Goal: Transaction & Acquisition: Purchase product/service

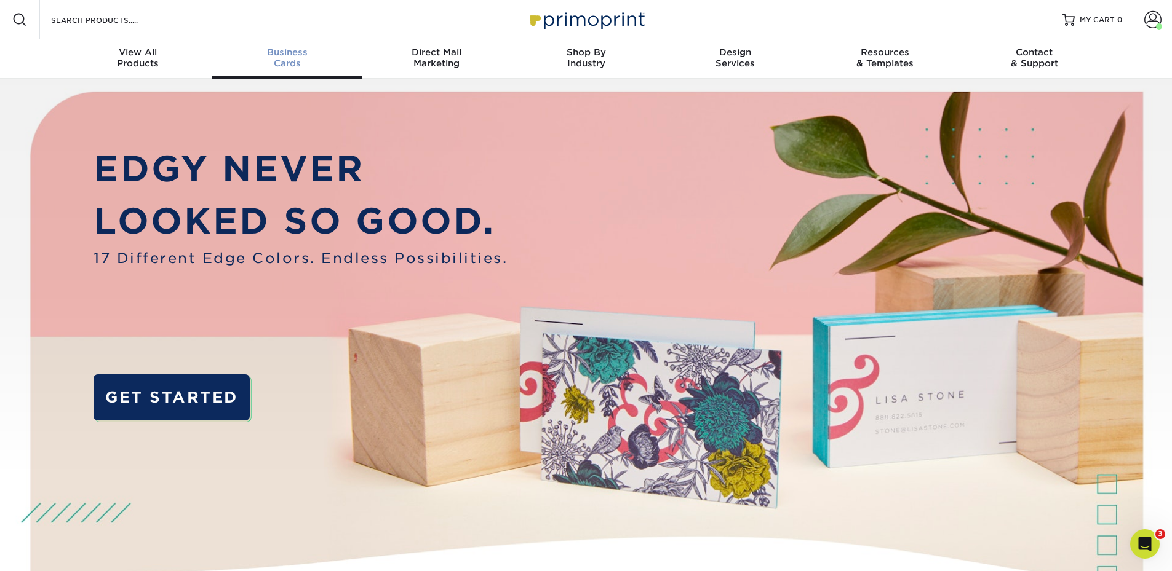
click at [309, 61] on div "Business Cards" at bounding box center [286, 58] width 149 height 22
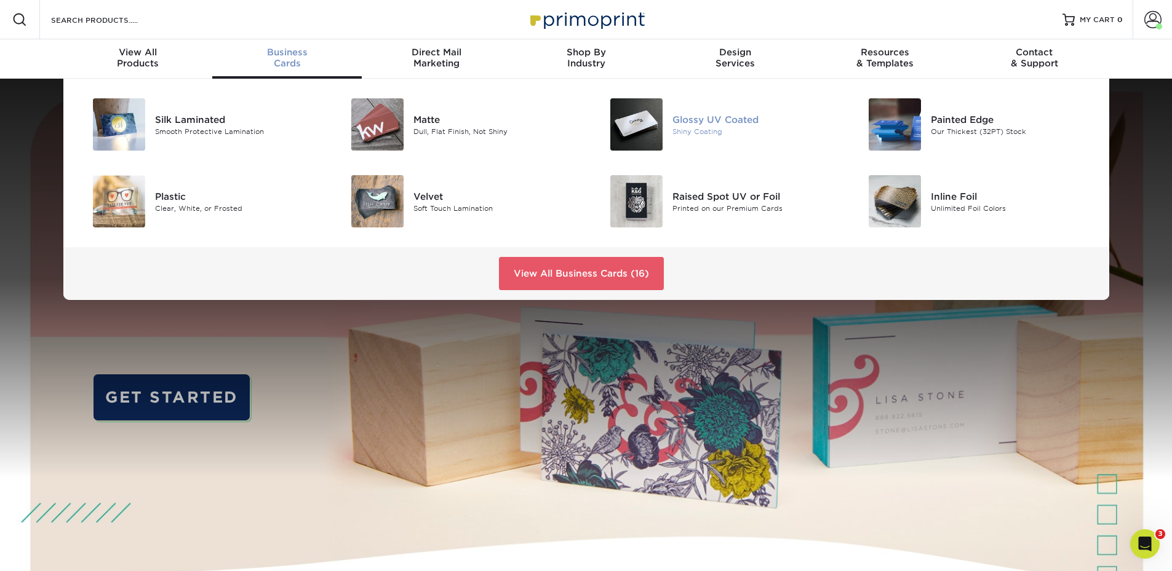
click at [635, 126] on img at bounding box center [636, 124] width 52 height 52
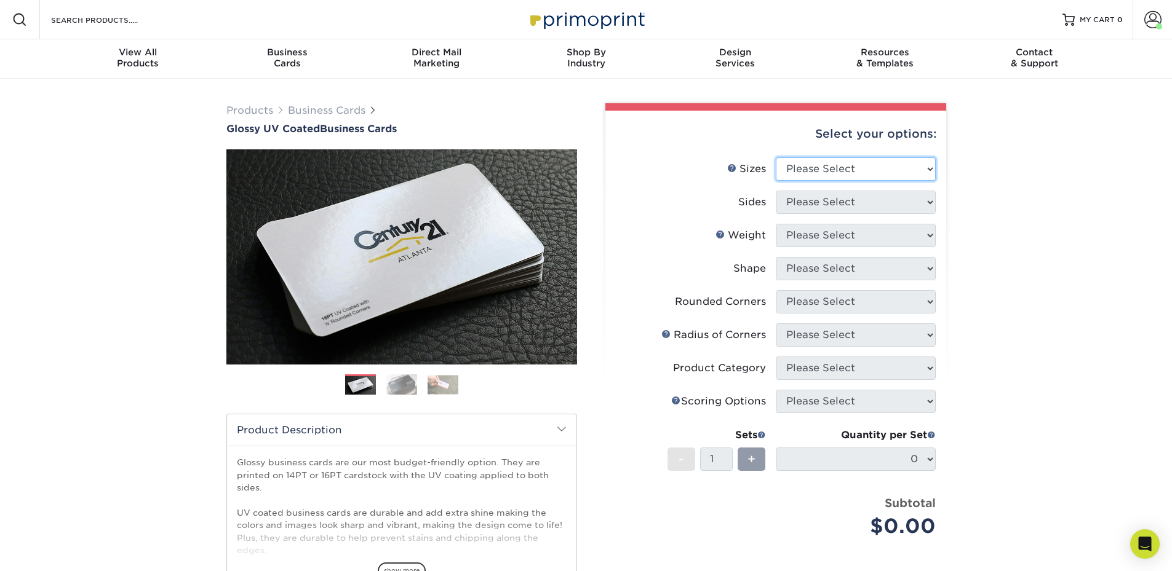
click at [813, 162] on select "Please Select 1.5" x 3.5" - Mini 1.75" x 3.5" - Mini 2" x 2" - Square 2" x 3" -…" at bounding box center [856, 168] width 160 height 23
click at [776, 157] on select "Please Select 1.5" x 3.5" - Mini 1.75" x 3.5" - Mini 2" x 2" - Square 2" x 3" -…" at bounding box center [856, 168] width 160 height 23
click at [821, 180] on select "Please Select 1.5" x 3.5" - Mini 1.75" x 3.5" - Mini 2" x 2" - Square 2" x 3" -…" at bounding box center [856, 168] width 160 height 23
click at [823, 170] on select "Please Select 1.5" x 3.5" - Mini 1.75" x 3.5" - Mini 2" x 2" - Square 2" x 3" -…" at bounding box center [856, 168] width 160 height 23
click at [823, 177] on select "Please Select 1.5" x 3.5" - Mini 1.75" x 3.5" - Mini 2" x 2" - Square 2" x 3" -…" at bounding box center [856, 168] width 160 height 23
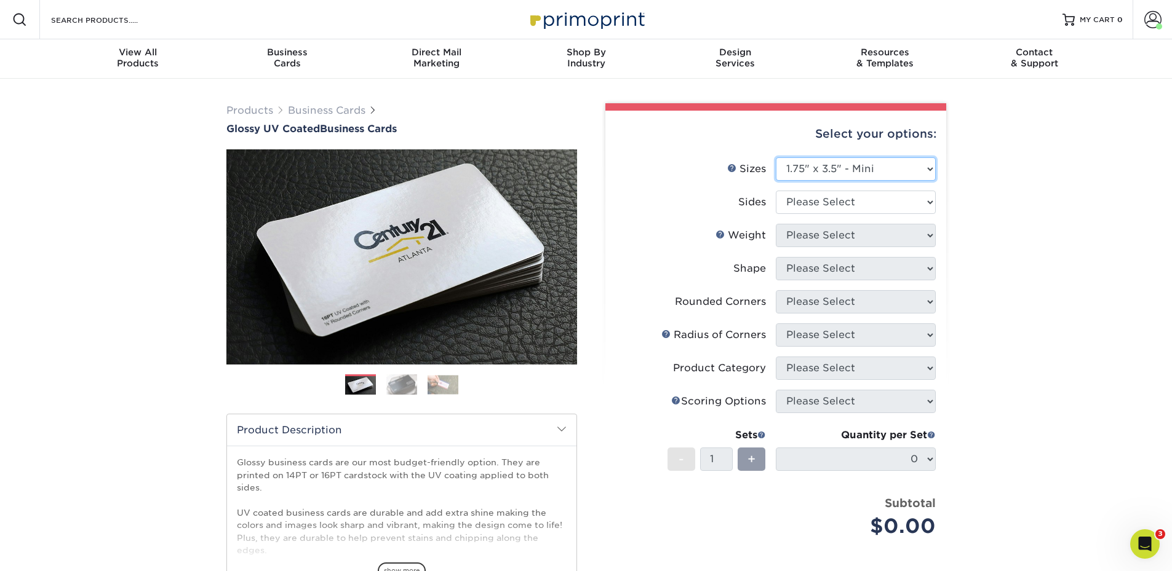
select select "2.00x3.50"
click at [776, 157] on select "Please Select 1.5" x 3.5" - Mini 1.75" x 3.5" - Mini 2" x 2" - Square 2" x 3" -…" at bounding box center [856, 168] width 160 height 23
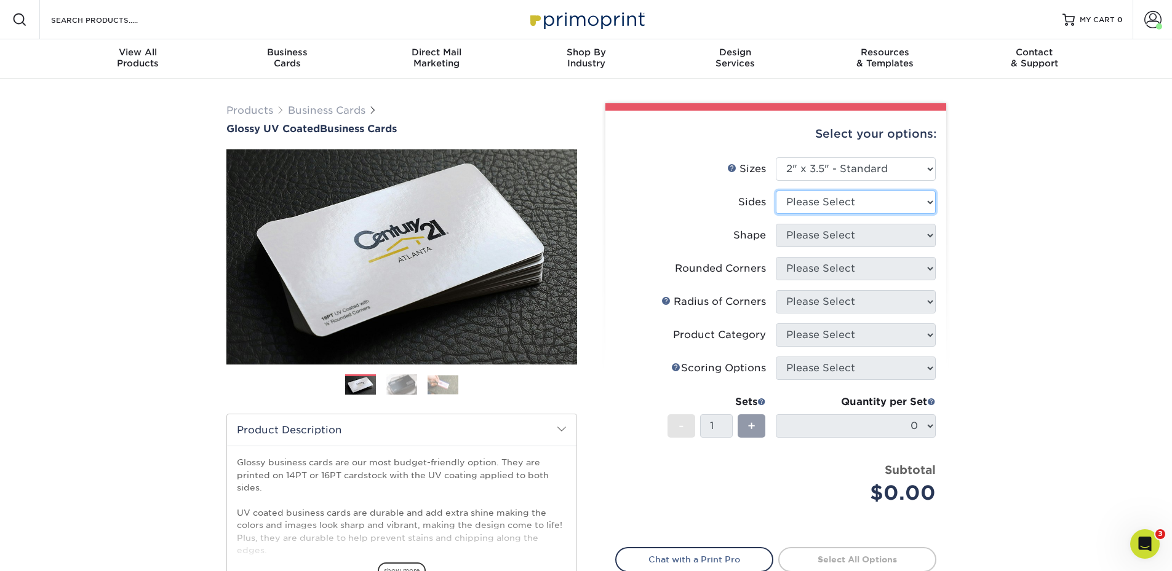
click at [826, 205] on select "Please Select Print Both Sides Print Front Only" at bounding box center [856, 202] width 160 height 23
select select "13abbda7-1d64-4f25-8bb2-c179b224825d"
click at [776, 191] on select "Please Select Print Both Sides Print Front Only" at bounding box center [856, 202] width 160 height 23
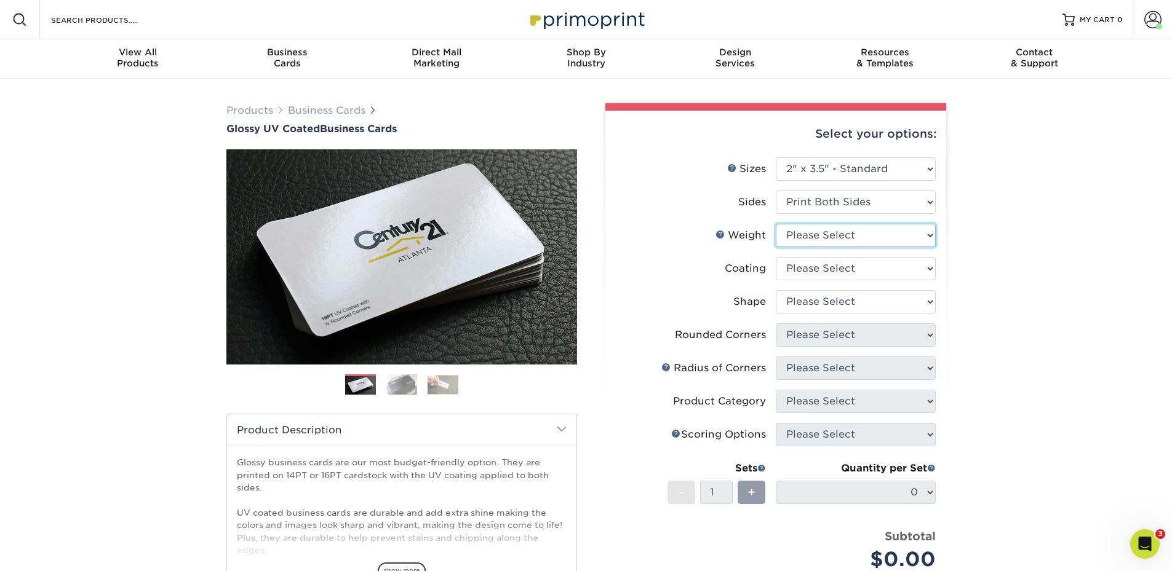
click at [824, 233] on select "Please Select 16PT 14PT" at bounding box center [856, 235] width 160 height 23
select select "14PT"
click at [776, 224] on select "Please Select 16PT 14PT" at bounding box center [856, 235] width 160 height 23
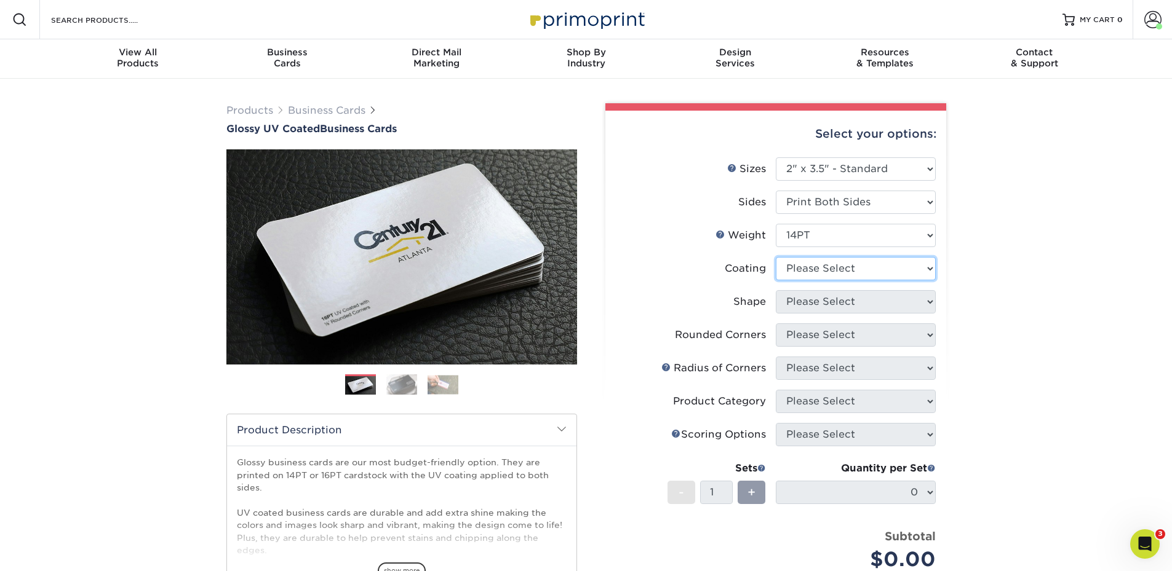
click at [814, 274] on select at bounding box center [856, 268] width 160 height 23
select select "1e8116af-acfc-44b1-83dc-8181aa338834"
click at [776, 257] on select at bounding box center [856, 268] width 160 height 23
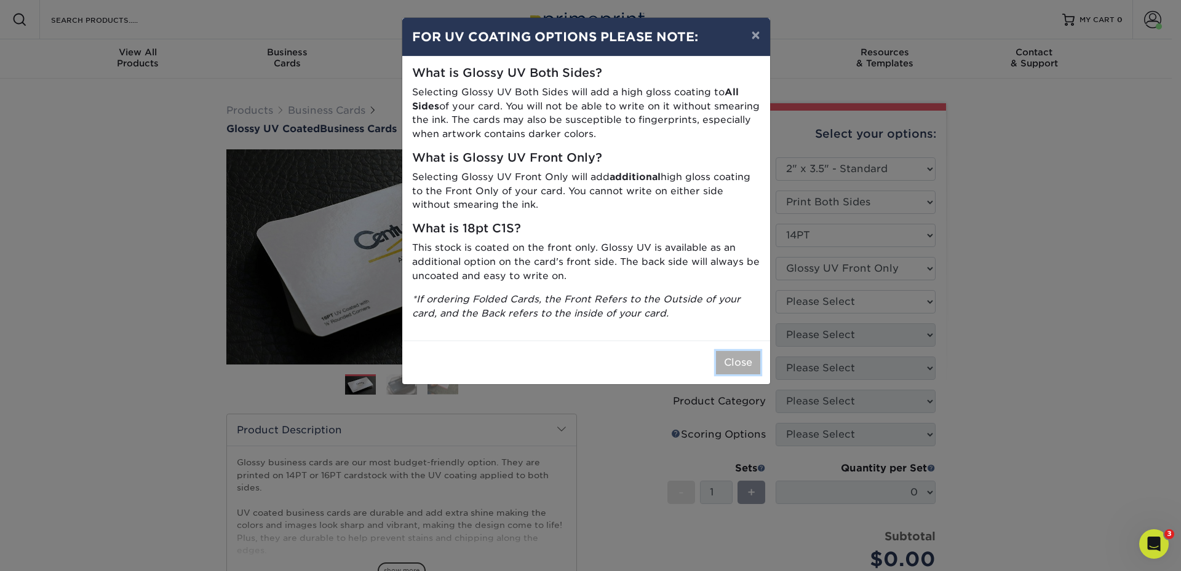
click at [741, 357] on button "Close" at bounding box center [738, 362] width 44 height 23
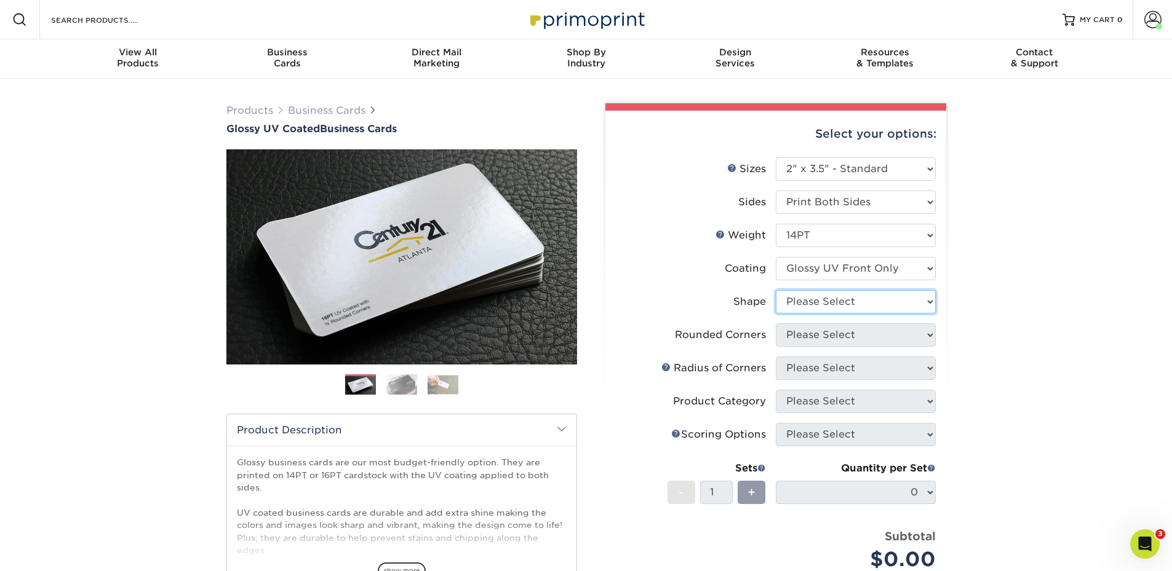
click at [813, 302] on select "Please Select Standard" at bounding box center [856, 301] width 160 height 23
select select "standard"
click at [776, 290] on select "Please Select Standard" at bounding box center [856, 301] width 160 height 23
click at [802, 340] on select "Please Select Yes - Round 2 Corners Yes - Round 4 Corners No" at bounding box center [856, 335] width 160 height 23
select select "0"
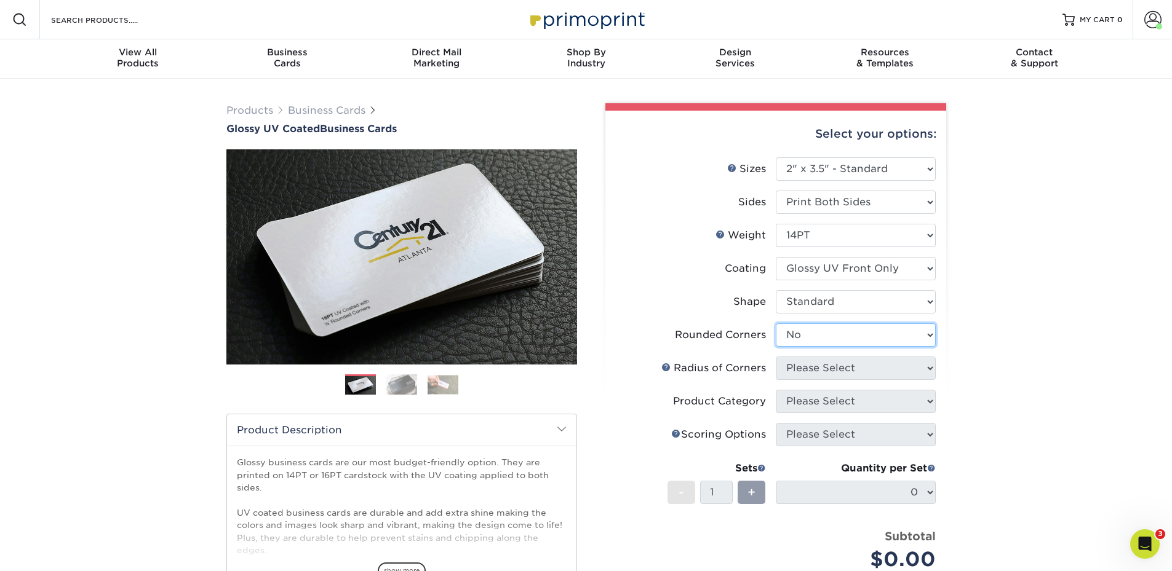
click at [776, 324] on select "Please Select Yes - Round 2 Corners Yes - Round 4 Corners No" at bounding box center [856, 335] width 160 height 23
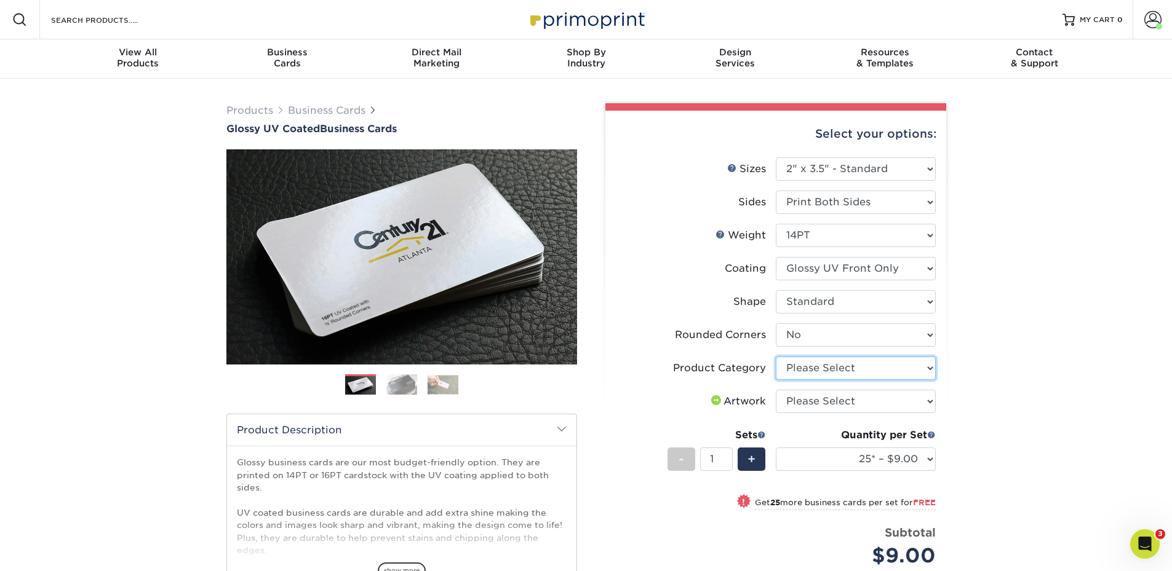
click at [806, 370] on select "Please Select Business Cards" at bounding box center [856, 368] width 160 height 23
select select "3b5148f1-0588-4f88-a218-97bcfdce65c1"
click at [776, 357] on select "Please Select Business Cards" at bounding box center [856, 368] width 160 height 23
click at [806, 402] on select "Please Select I will upload files I need a design - $100" at bounding box center [856, 401] width 160 height 23
select select "upload"
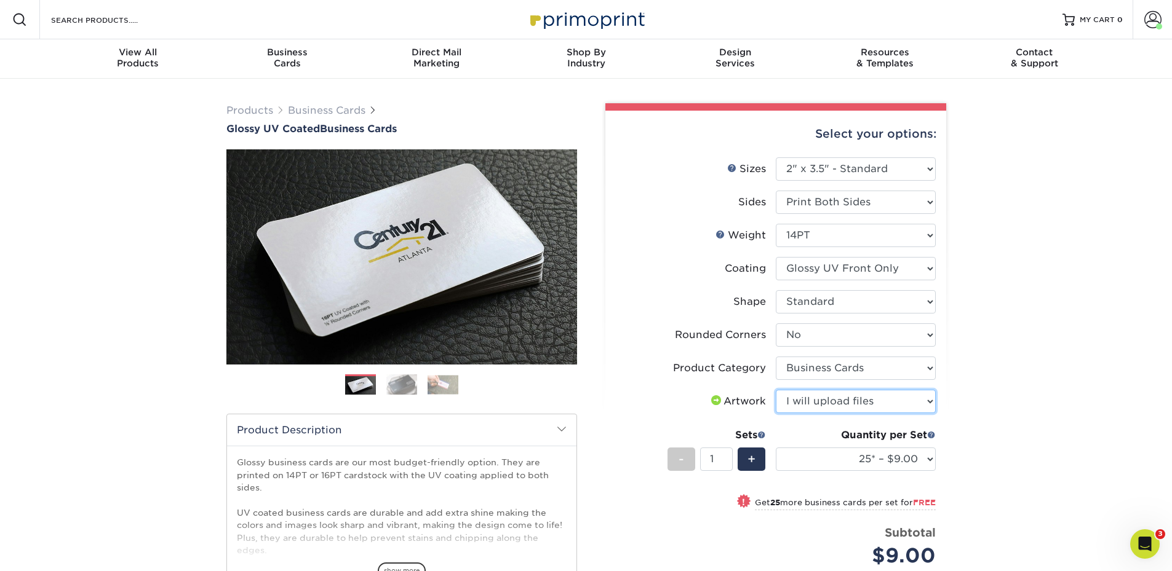
click at [776, 390] on select "Please Select I will upload files I need a design - $100" at bounding box center [856, 401] width 160 height 23
click at [813, 455] on select "25* – $9.00 50* – $9.00 100* – $9.00 250* – $17.00 500 – $33.00 1000 – $42.00 2…" at bounding box center [856, 459] width 160 height 23
select select "500 – $33.00"
click at [776, 448] on select "25* – $9.00 50* – $9.00 100* – $9.00 250* – $17.00 500 – $33.00 1000 – $42.00 2…" at bounding box center [856, 459] width 160 height 23
click at [1019, 343] on div "Products Business Cards Glossy UV Coated Business Cards Previous Next" at bounding box center [586, 428] width 1172 height 699
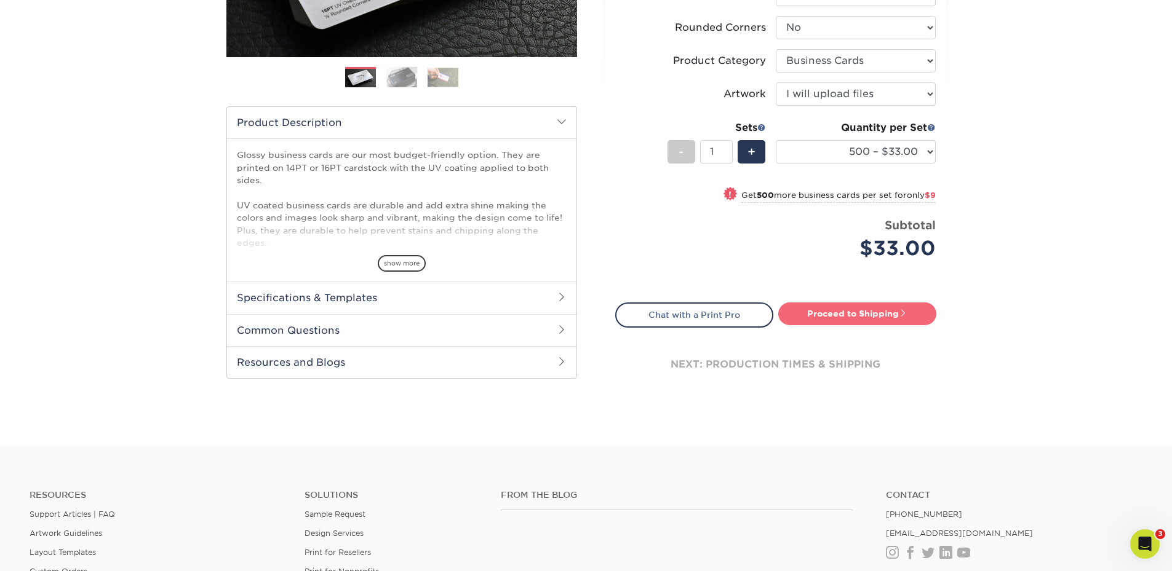
click at [883, 314] on link "Proceed to Shipping" at bounding box center [857, 314] width 158 height 22
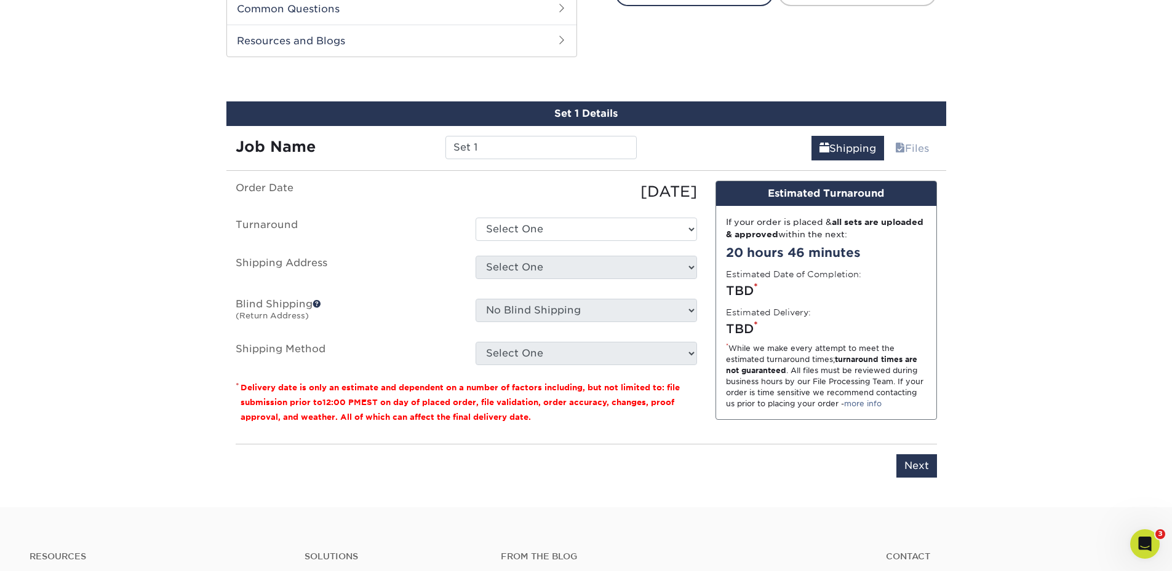
scroll to position [644, 0]
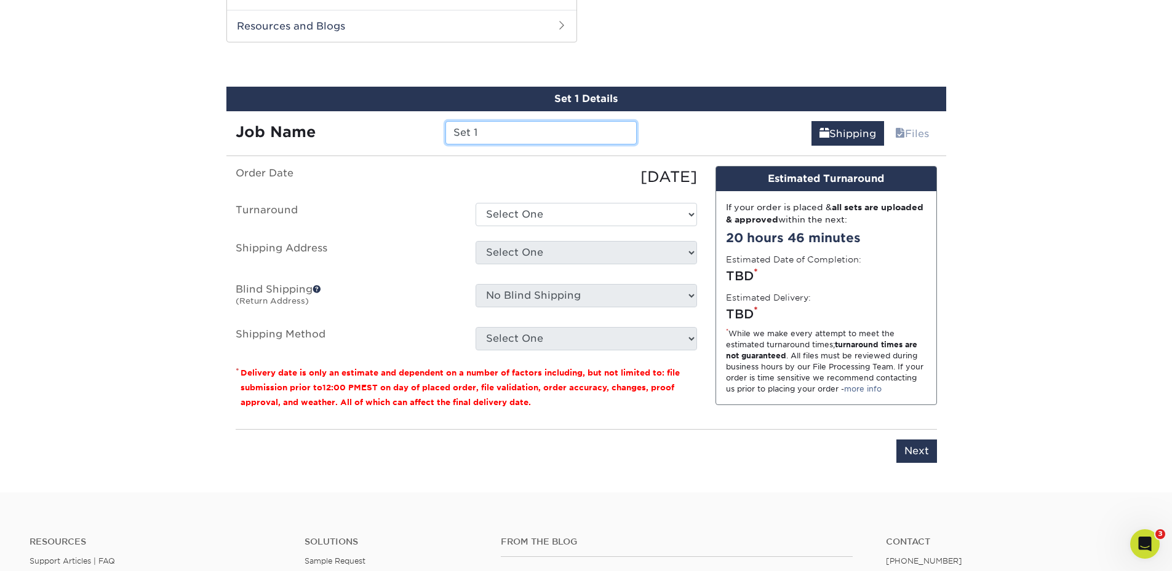
drag, startPoint x: 485, startPoint y: 129, endPoint x: 367, endPoint y: 110, distance: 118.9
click at [370, 116] on div "Job Name Set 1" at bounding box center [436, 128] width 420 height 34
type input "j"
type input "Joey Bobinsky - Cards"
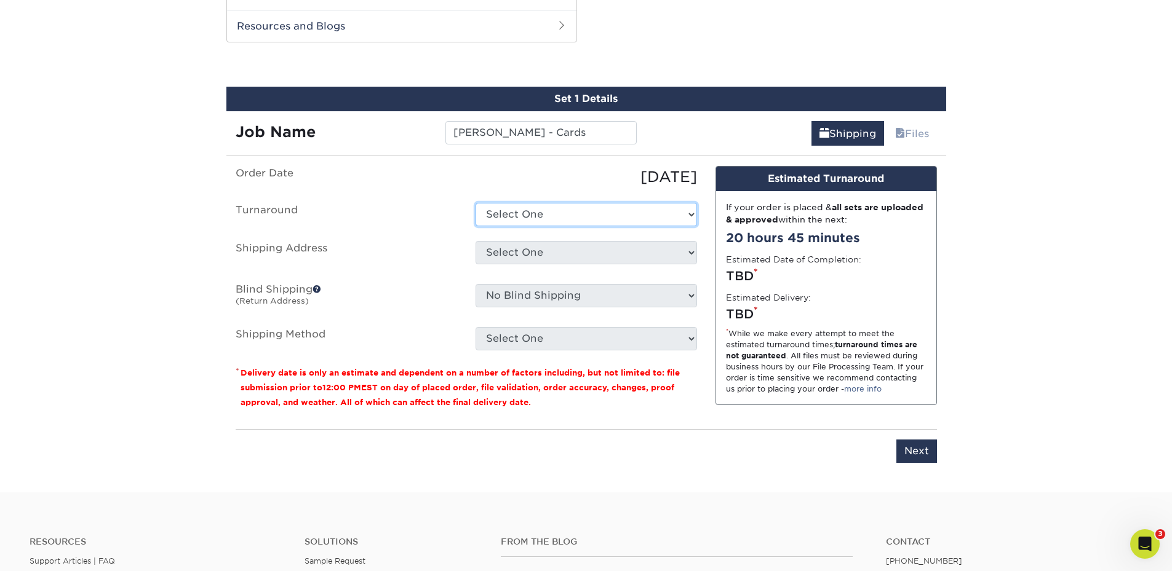
click at [551, 210] on select "Select One 2-4 Business Days 2 Day Next Business Day" at bounding box center [586, 214] width 221 height 23
select select "4ed5b183-8b0a-4e92-90c2-1c9810e7d032"
click at [476, 203] on select "Select One 2-4 Business Days 2 Day Next Business Day" at bounding box center [586, 214] width 221 height 23
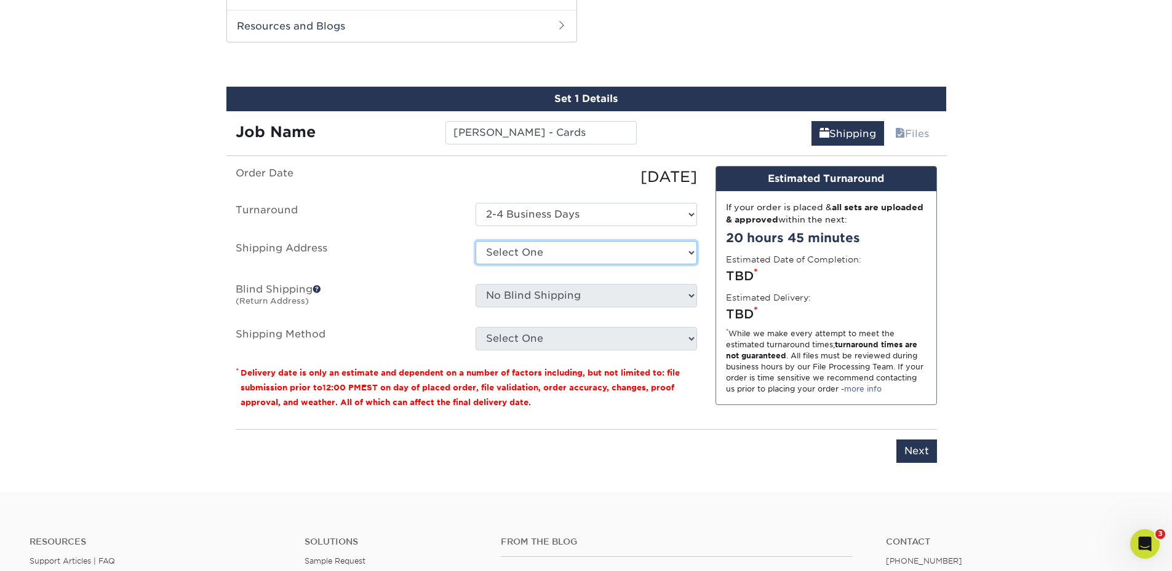
click at [535, 254] on select "Select One ABQ - BHI C- DEN - BHI DEN - EITS GJ Las Cruces LC Sarah Ganley + Ad…" at bounding box center [586, 252] width 221 height 23
select select "10798"
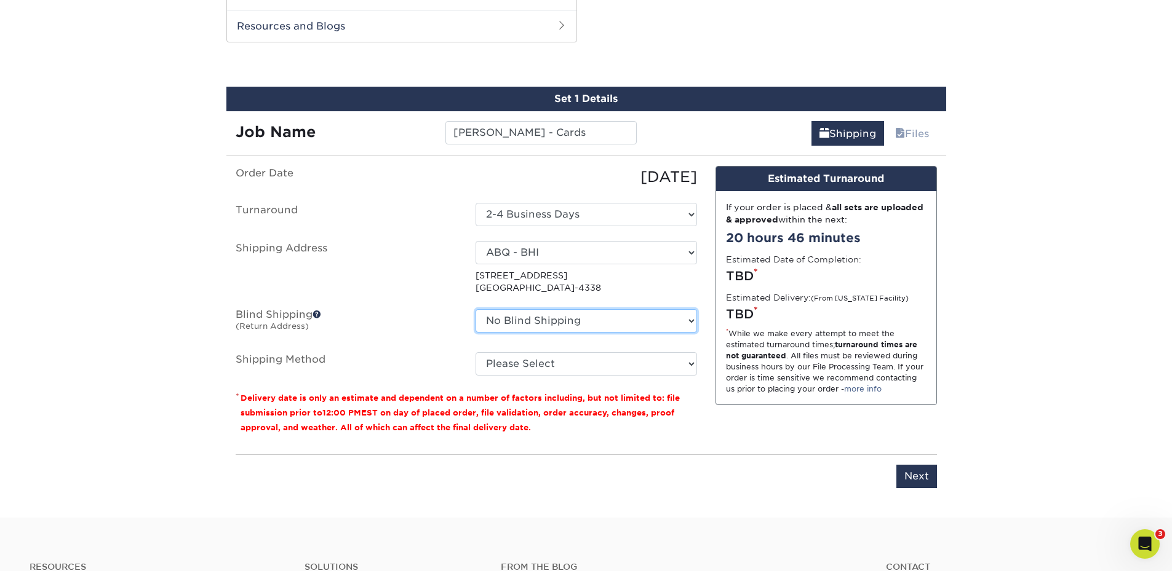
click at [513, 325] on select "No Blind Shipping ABQ - BHI C- DEN - BHI DEN - EITS GJ Las Cruces LC Sarah Ganl…" at bounding box center [586, 320] width 221 height 23
click at [366, 343] on ul "Order Date 10/15/2025 Turnaround Select One 2-4 Business Days 2 Day Next Busine…" at bounding box center [466, 271] width 461 height 210
click at [512, 369] on select "Please Select Ground Shipping (+$8.96) 3 Day Shipping Service (+$15.34) 2 Day A…" at bounding box center [586, 363] width 221 height 23
select select "03"
click at [476, 352] on select "Please Select Ground Shipping (+$8.96) 3 Day Shipping Service (+$15.34) 2 Day A…" at bounding box center [586, 363] width 221 height 23
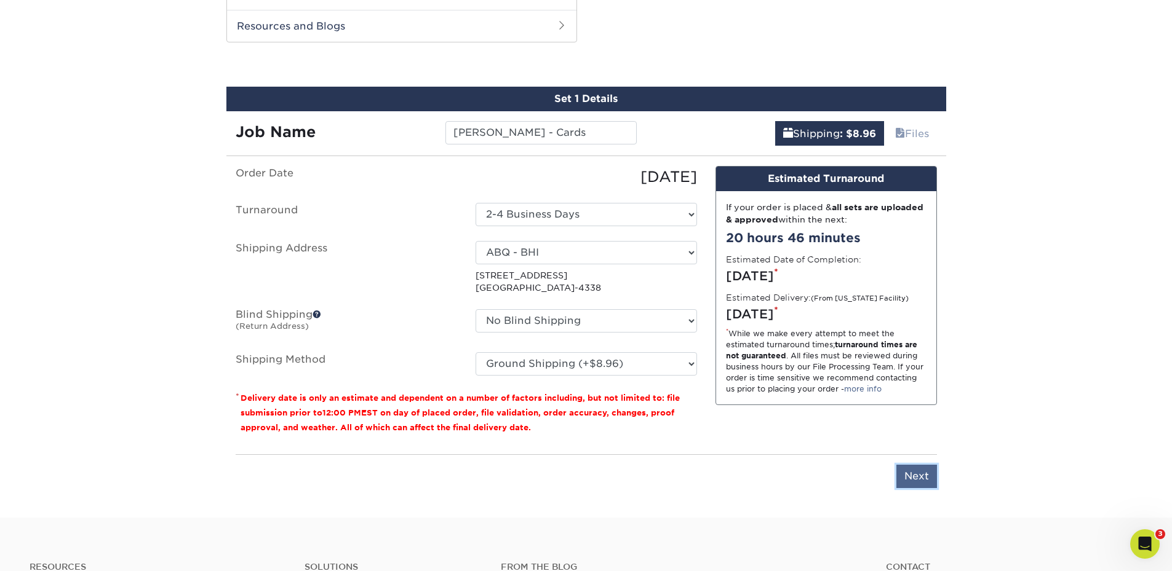
click at [920, 482] on input "Next" at bounding box center [916, 476] width 41 height 23
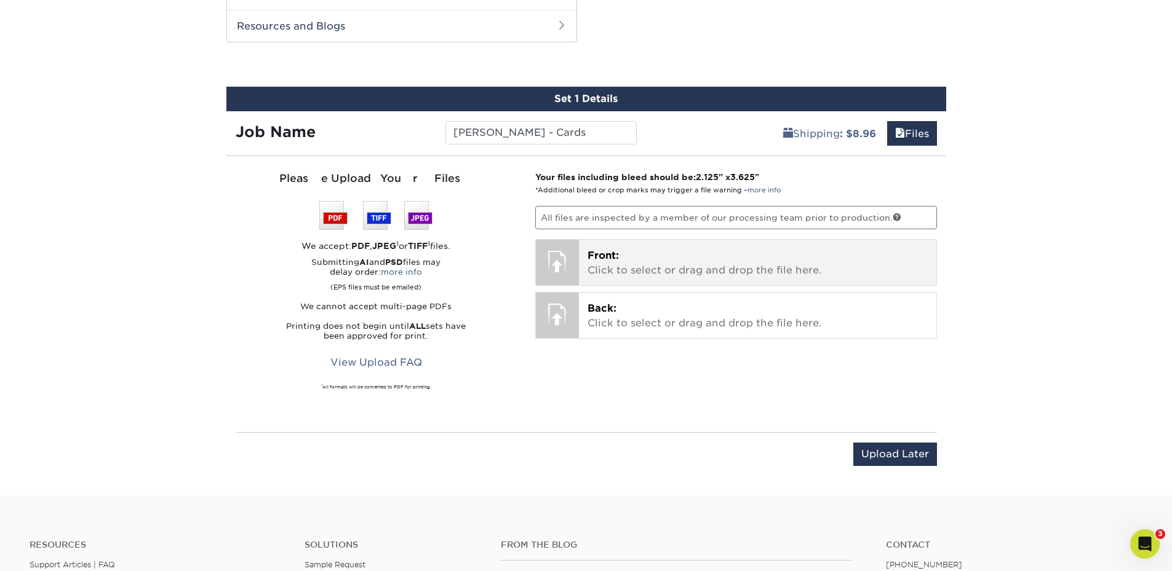
click at [628, 259] on p "Front: Click to select or drag and drop the file here." at bounding box center [757, 264] width 340 height 30
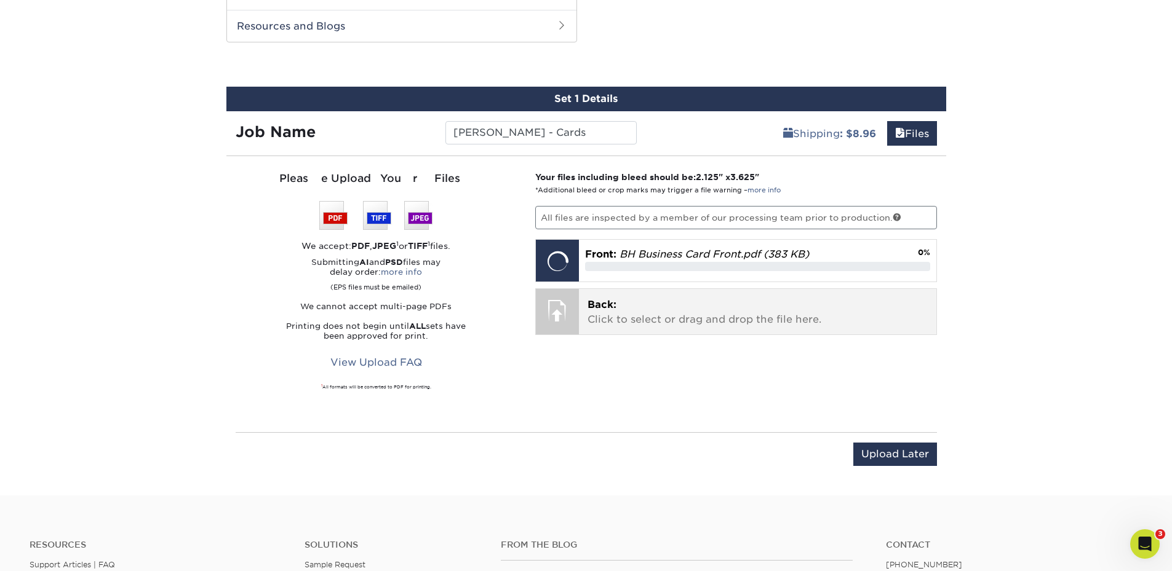
click at [734, 319] on p "Back: Click to select or drag and drop the file here." at bounding box center [757, 313] width 340 height 30
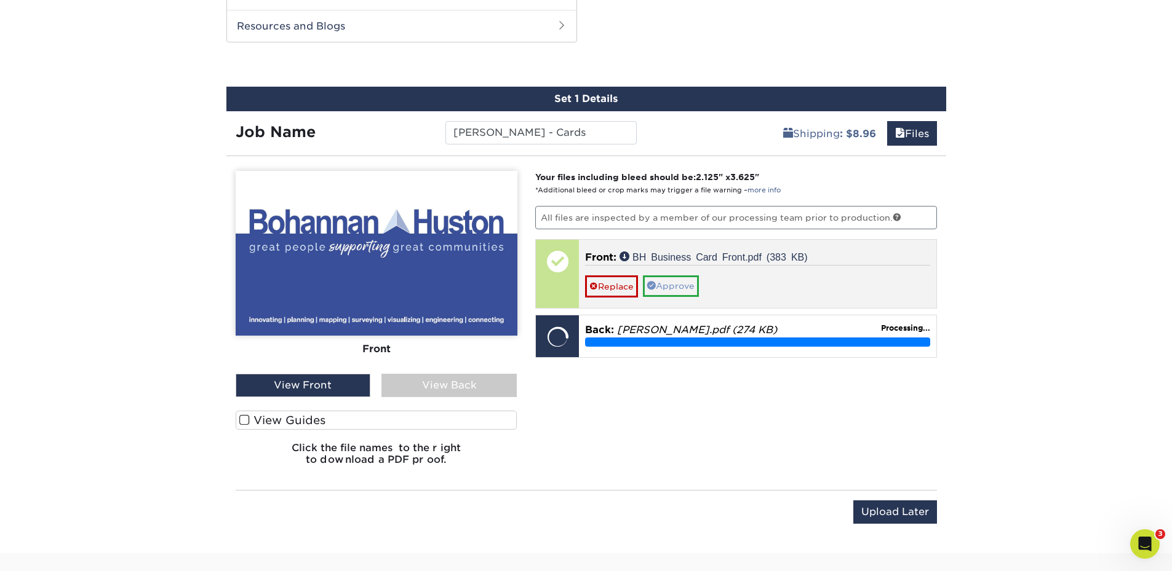
click at [684, 290] on link "Approve" at bounding box center [671, 286] width 56 height 21
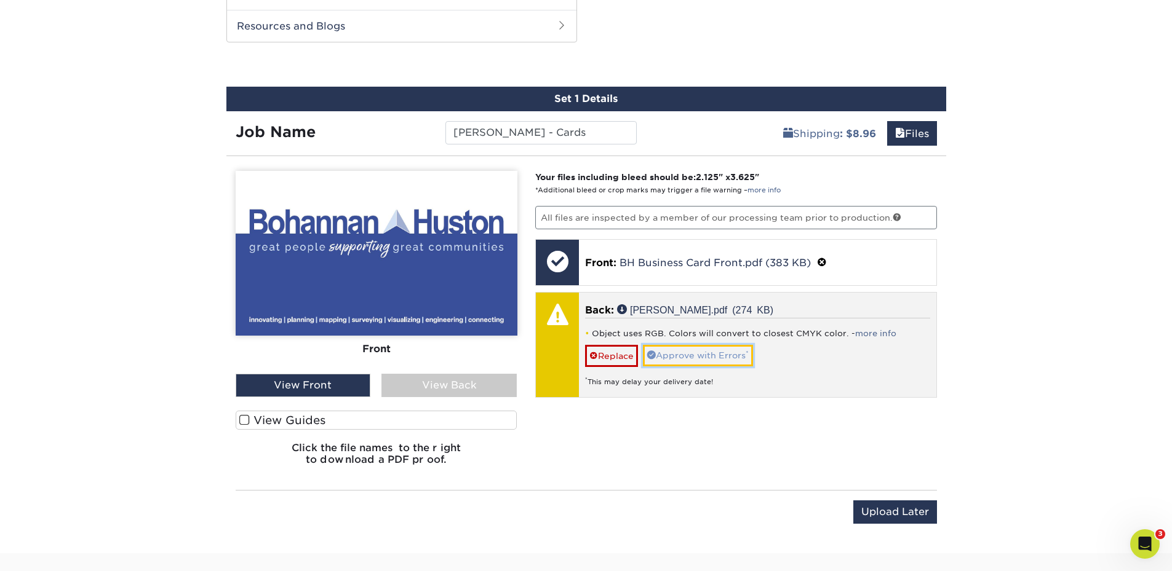
click at [686, 355] on link "Approve with Errors *" at bounding box center [698, 355] width 110 height 21
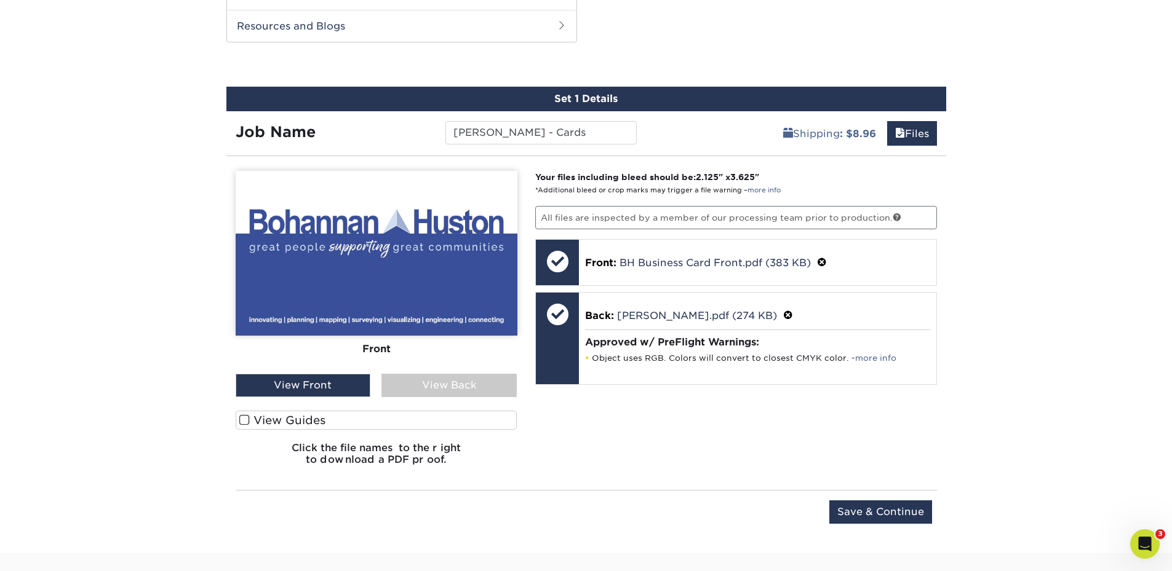
click at [428, 392] on div "View Back" at bounding box center [448, 385] width 135 height 23
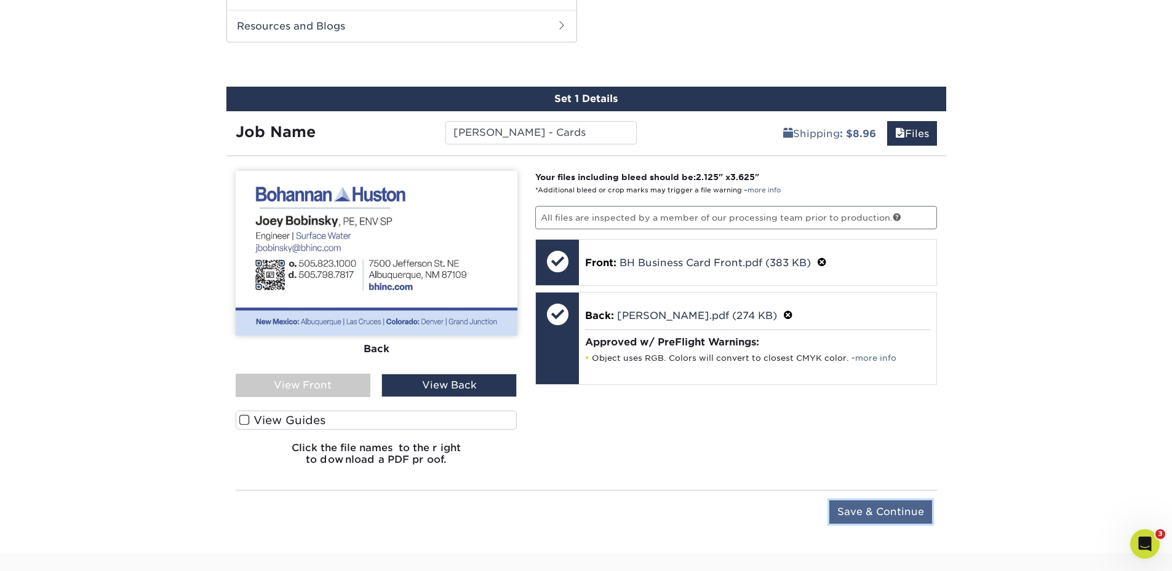
click at [858, 513] on input "Save & Continue" at bounding box center [880, 512] width 103 height 23
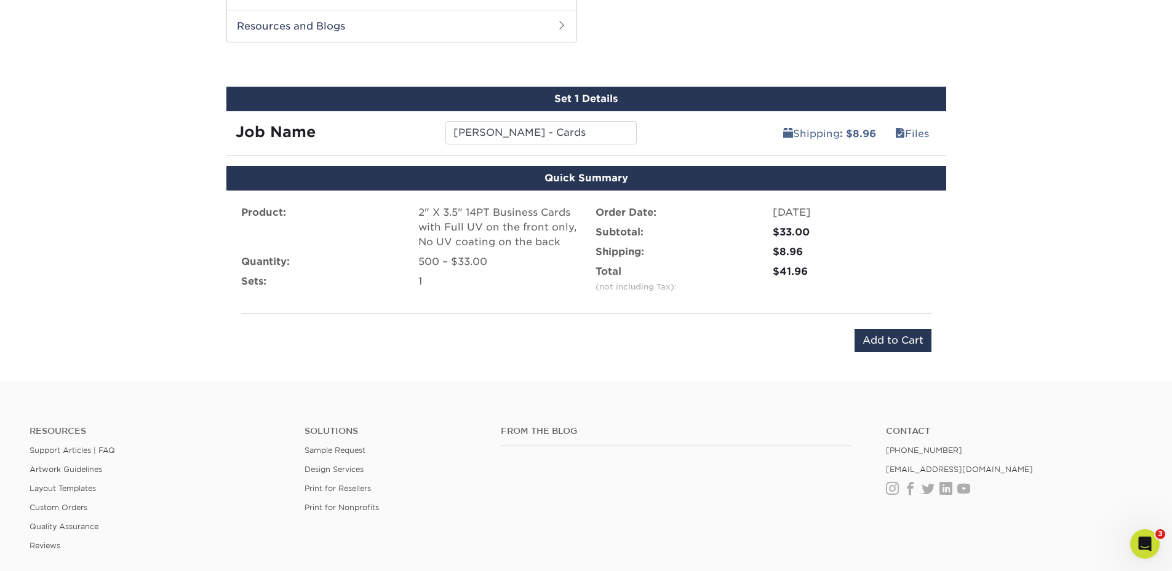
click at [878, 359] on div "Product: 2" X 3.5" 14PT Business Cards with Full UV on the front only, No UV co…" at bounding box center [586, 279] width 720 height 177
click at [886, 334] on input "Add to Cart" at bounding box center [892, 340] width 77 height 23
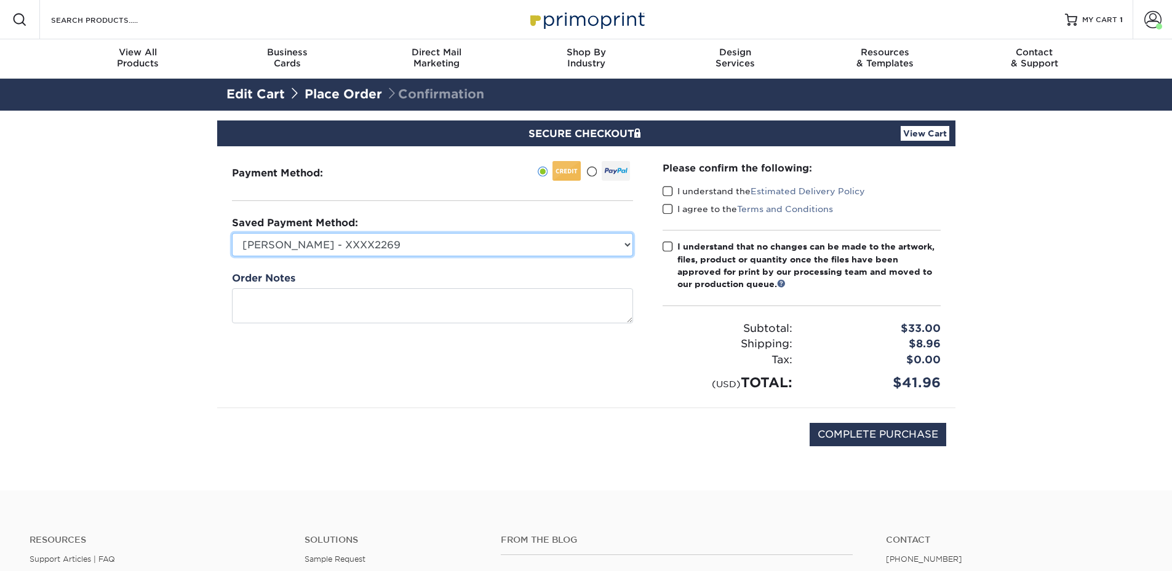
click at [429, 252] on select "Cody O. - XXXX2269 MasterCard - XXXX1282 Lisa Hurst - XXXX5524 New Credit Card" at bounding box center [432, 244] width 401 height 23
select select "73023"
click at [232, 233] on select "Cody O. - XXXX2269 MasterCard - XXXX1282 Lisa Hurst - XXXX5524 New Credit Card" at bounding box center [432, 244] width 401 height 23
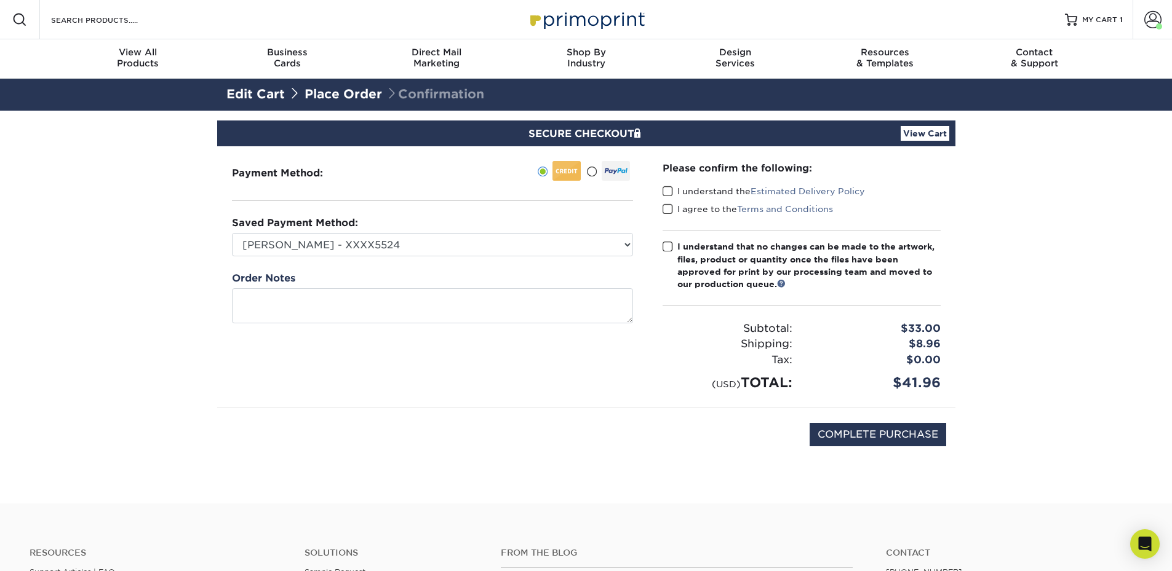
click at [674, 186] on label "I understand the Estimated Delivery Policy" at bounding box center [764, 191] width 202 height 12
click at [0, 0] on input "I understand the Estimated Delivery Policy" at bounding box center [0, 0] width 0 height 0
click at [686, 208] on label "I agree to the Terms and Conditions" at bounding box center [748, 209] width 170 height 12
click at [0, 0] on input "I agree to the Terms and Conditions" at bounding box center [0, 0] width 0 height 0
click at [671, 252] on span at bounding box center [668, 247] width 10 height 12
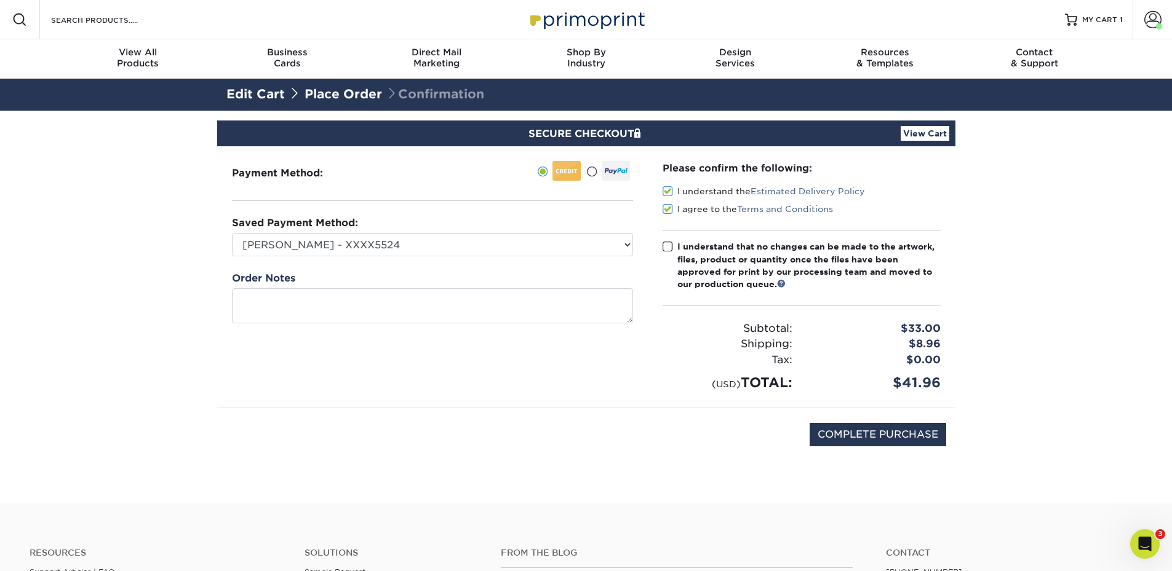
click at [0, 0] on input "I understand that no changes can be made to the artwork, files, product or quan…" at bounding box center [0, 0] width 0 height 0
click at [847, 444] on input "COMPLETE PURCHASE" at bounding box center [878, 434] width 137 height 23
type input "PROCESSING, PLEASE WAIT..."
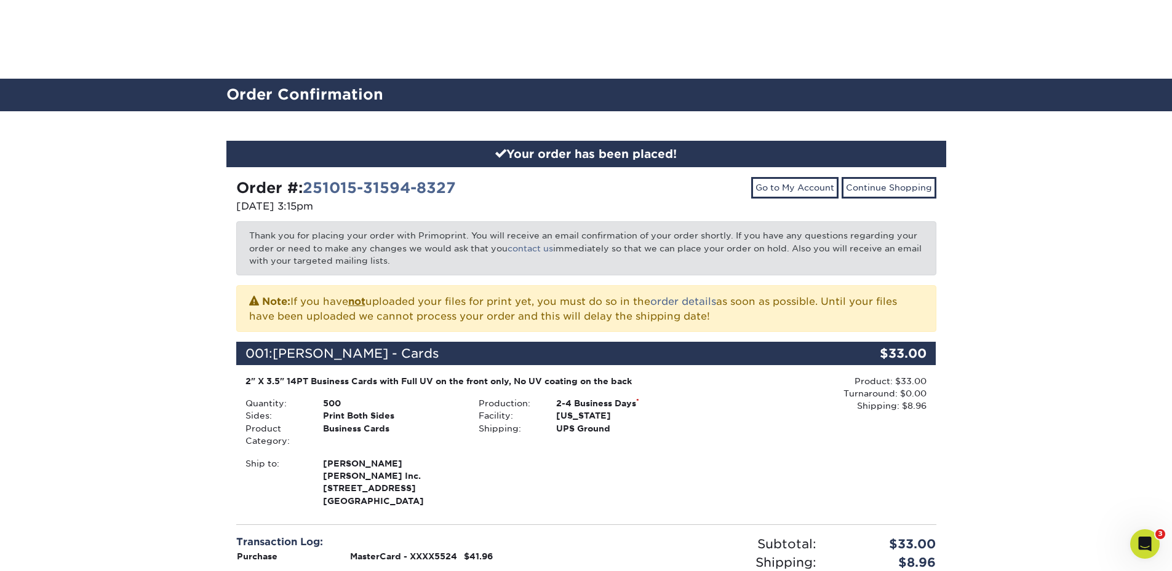
scroll to position [246, 0]
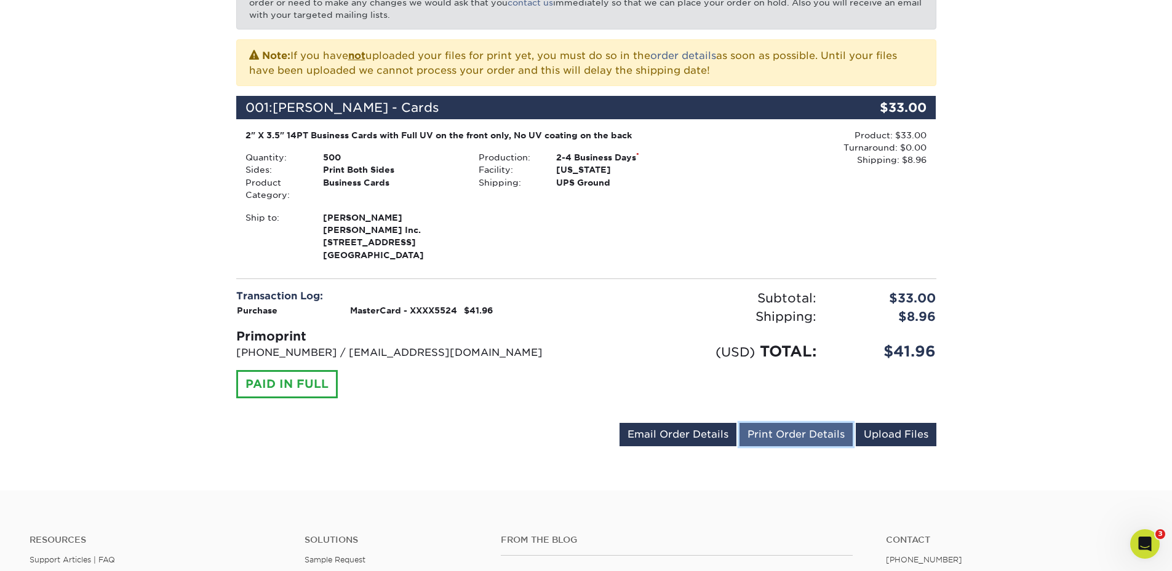
click at [822, 439] on link "Print Order Details" at bounding box center [795, 434] width 113 height 23
